Goal: Information Seeking & Learning: Learn about a topic

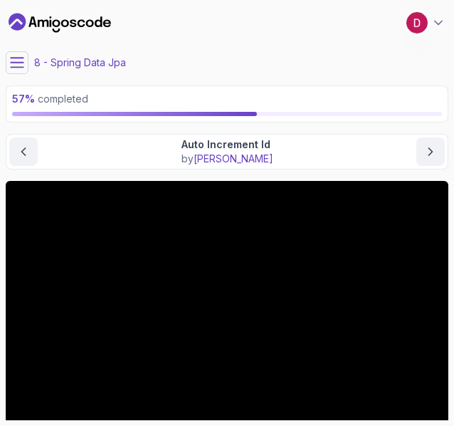
scroll to position [30, 0]
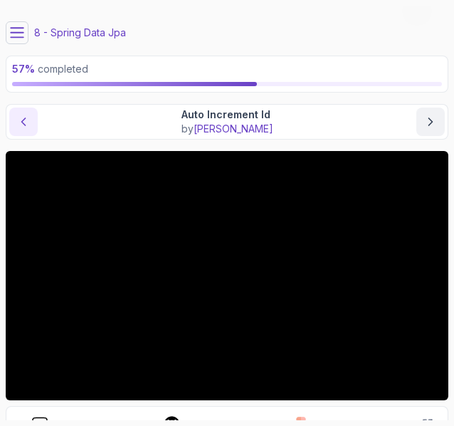
click at [28, 123] on icon "previous content" at bounding box center [23, 122] width 14 height 14
click at [36, 129] on button "previous content" at bounding box center [23, 122] width 28 height 28
click at [424, 118] on icon "next content" at bounding box center [431, 122] width 14 height 14
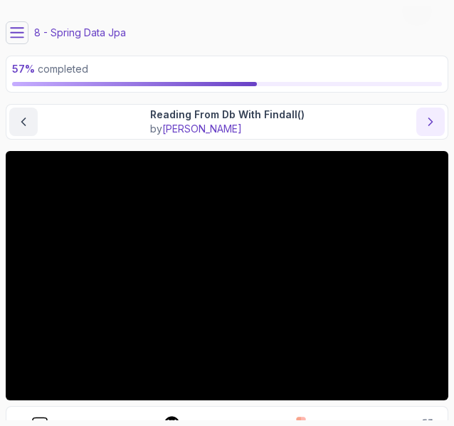
click at [431, 127] on icon "next content" at bounding box center [431, 122] width 14 height 14
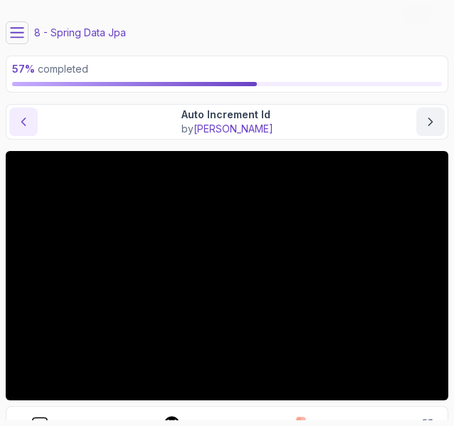
click at [21, 127] on icon "previous content" at bounding box center [23, 122] width 14 height 14
click at [26, 124] on icon "previous content" at bounding box center [23, 122] width 14 height 14
click at [415, 123] on div "@Entity And @Id by [PERSON_NAME]" at bounding box center [227, 122] width 436 height 28
click at [428, 118] on icon "next content" at bounding box center [431, 122] width 14 height 14
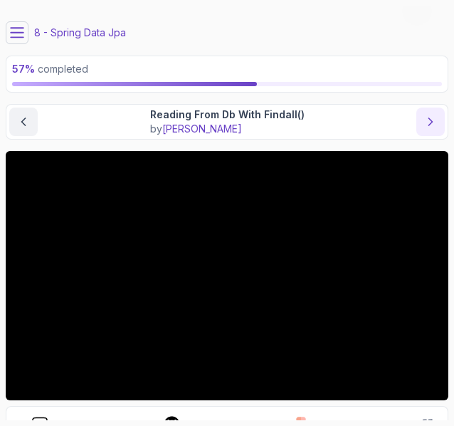
click at [424, 115] on icon "next content" at bounding box center [431, 122] width 14 height 14
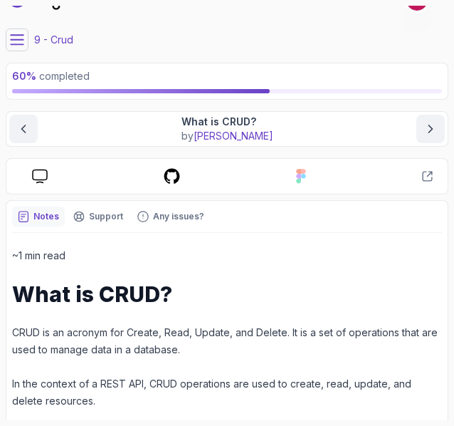
scroll to position [6, 0]
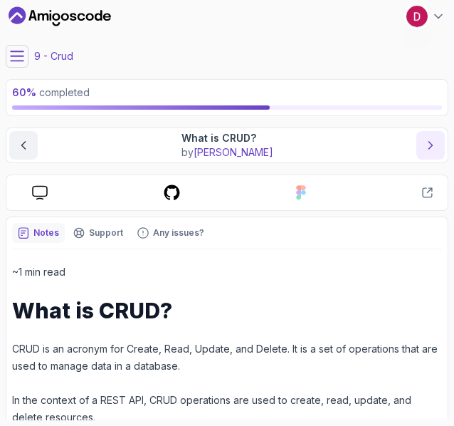
click at [434, 150] on icon "next content" at bounding box center [431, 145] width 14 height 14
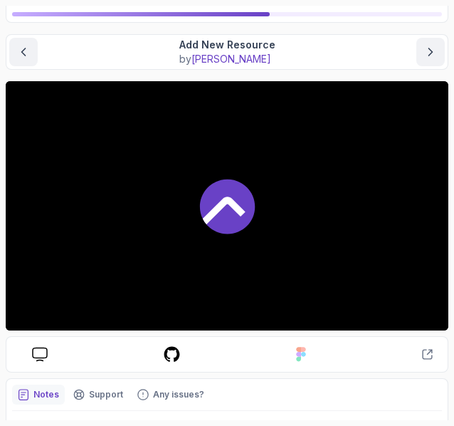
scroll to position [100, 0]
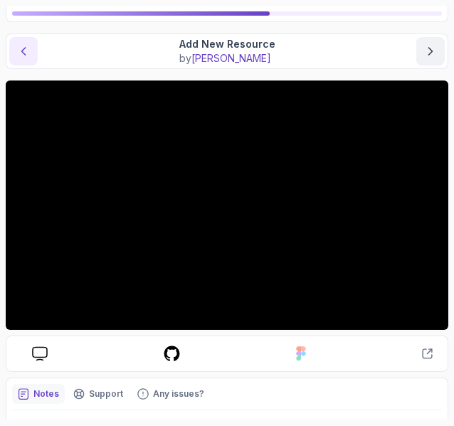
click at [27, 57] on icon "previous content" at bounding box center [23, 51] width 14 height 14
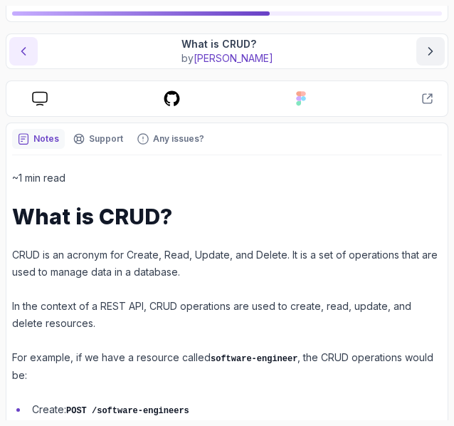
click at [30, 51] on button "previous content" at bounding box center [23, 51] width 28 height 28
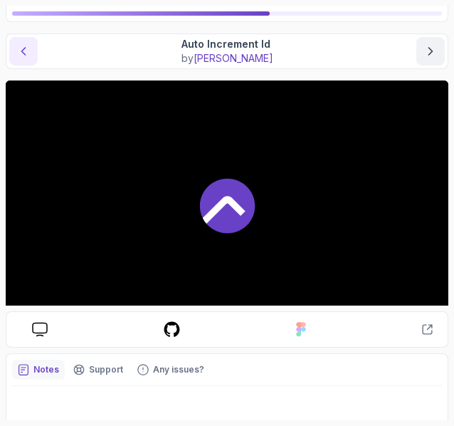
scroll to position [100, 0]
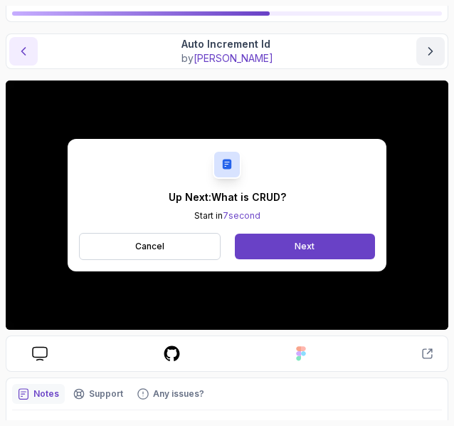
click at [22, 46] on icon "previous content" at bounding box center [23, 51] width 14 height 14
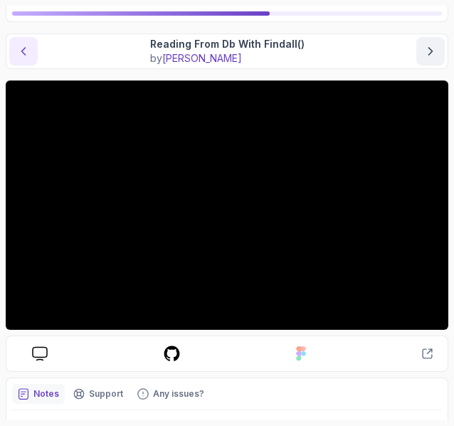
click at [27, 44] on icon "previous content" at bounding box center [23, 51] width 14 height 14
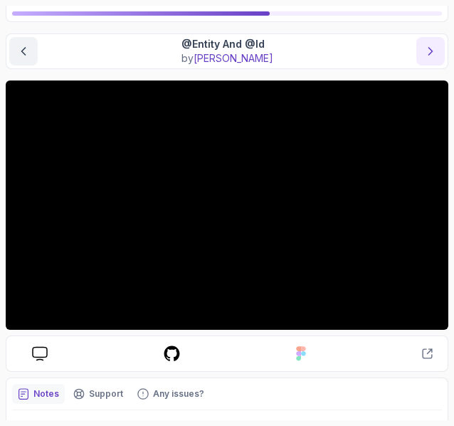
click at [431, 57] on icon "next content" at bounding box center [431, 51] width 14 height 14
